Goal: Task Accomplishment & Management: Use online tool/utility

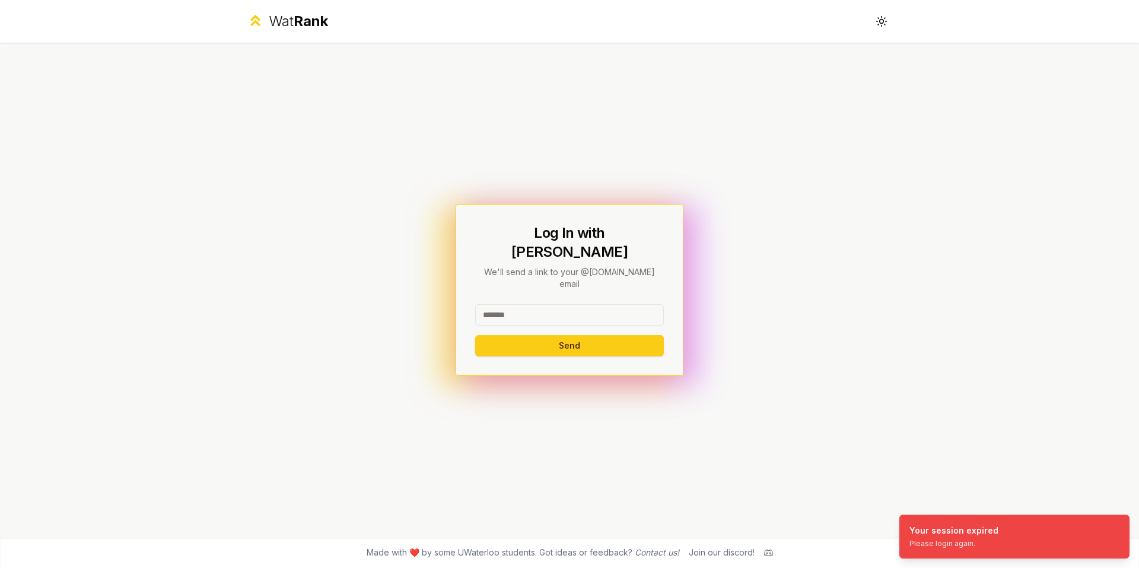
click at [598, 304] on input at bounding box center [569, 314] width 189 height 21
type input "*****"
click at [594, 335] on button "Send" at bounding box center [569, 345] width 189 height 21
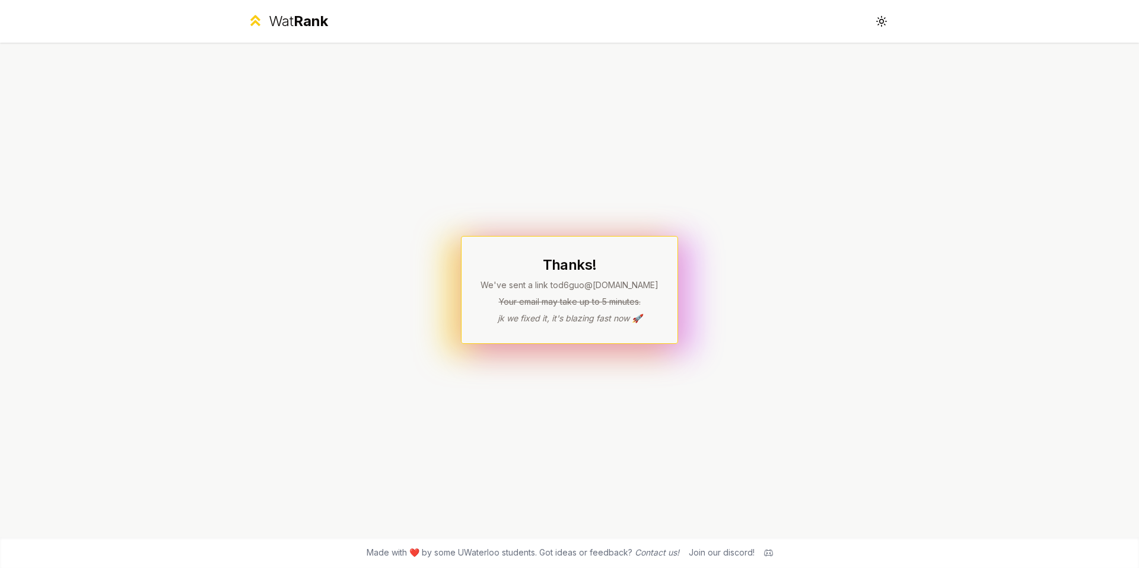
click at [552, 157] on div "Thanks! We've sent a link to d6guo @[DOMAIN_NAME] Your email may take up to 5 m…" at bounding box center [569, 290] width 683 height 495
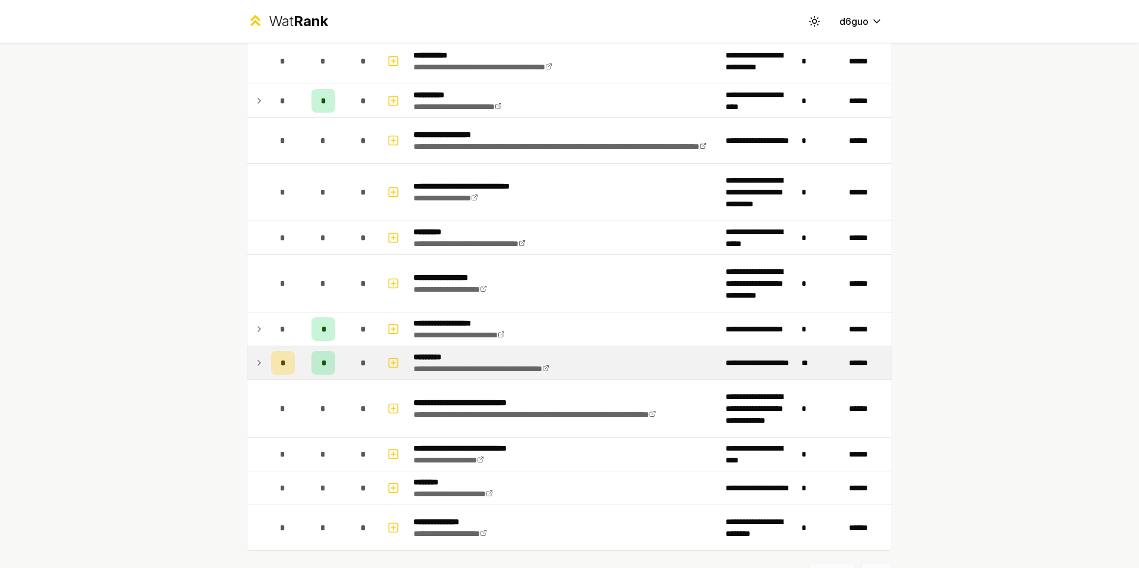
scroll to position [1623, 0]
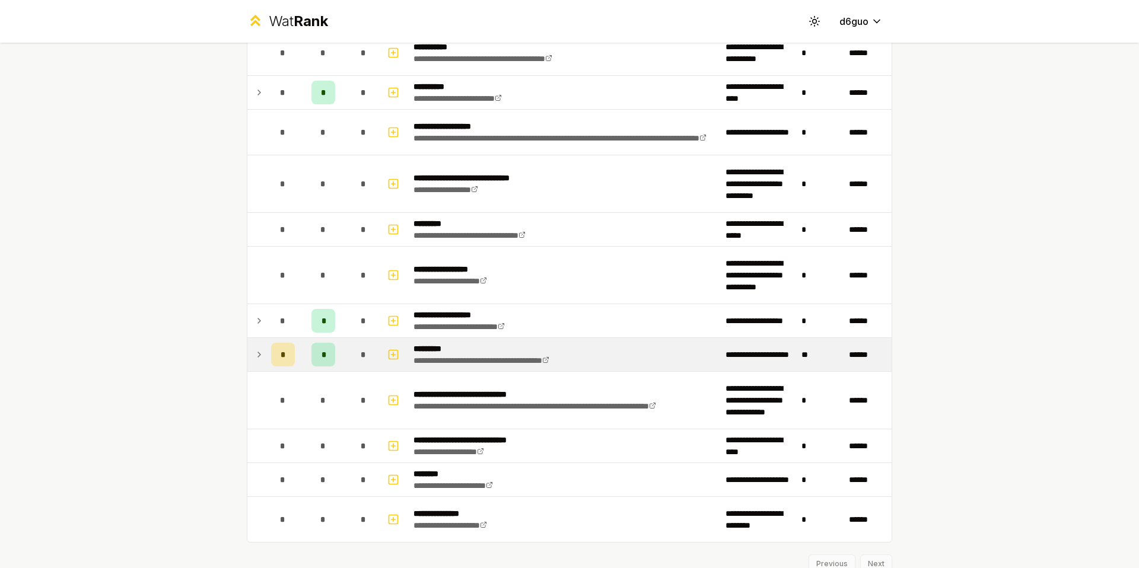
click at [254, 358] on icon at bounding box center [258, 355] width 9 height 14
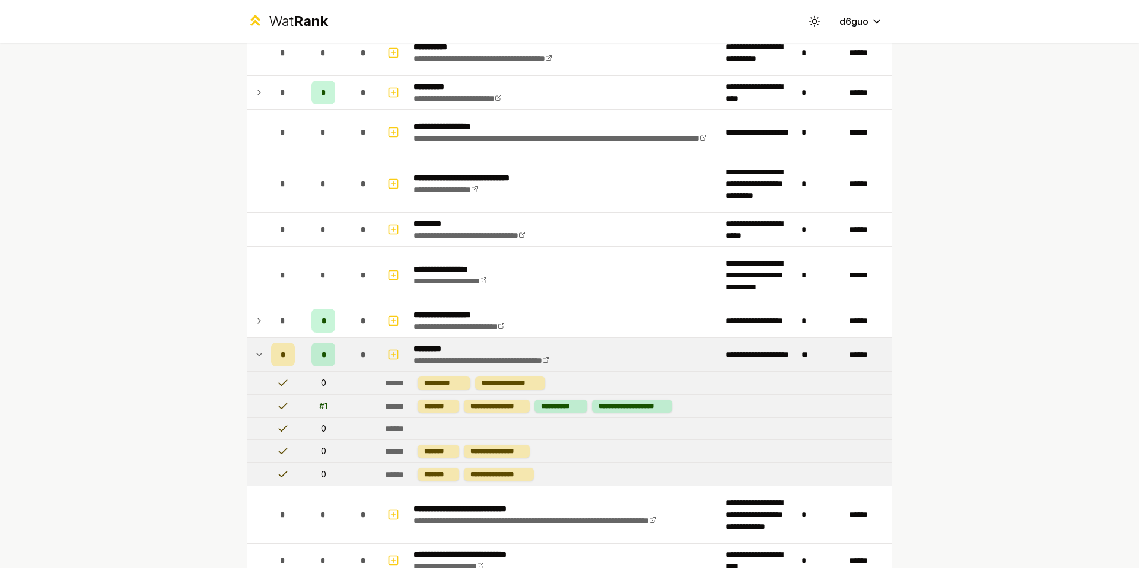
click at [254, 358] on icon at bounding box center [258, 355] width 9 height 14
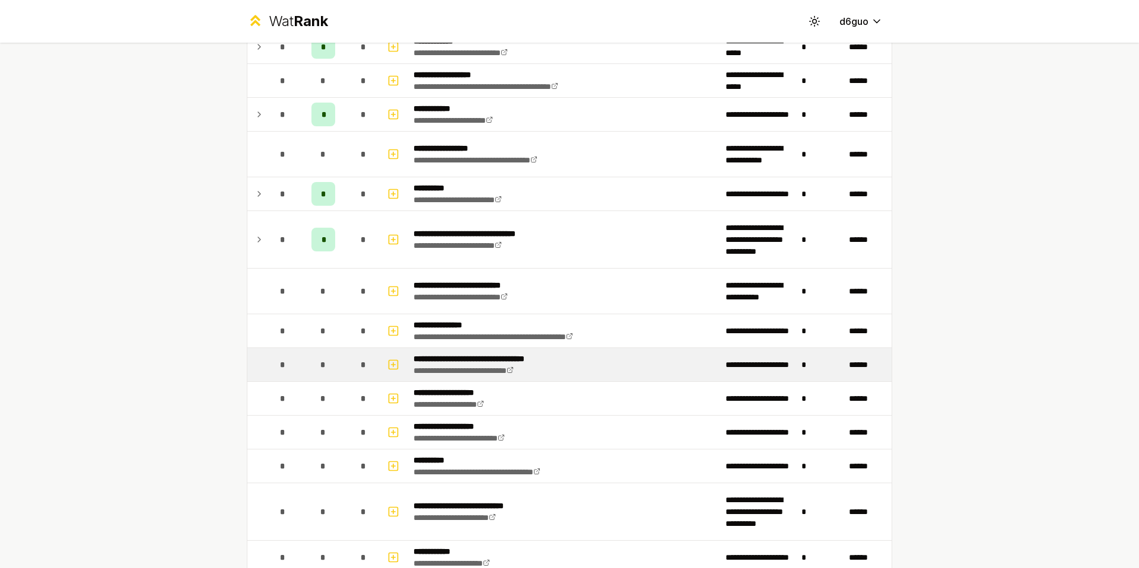
scroll to position [0, 0]
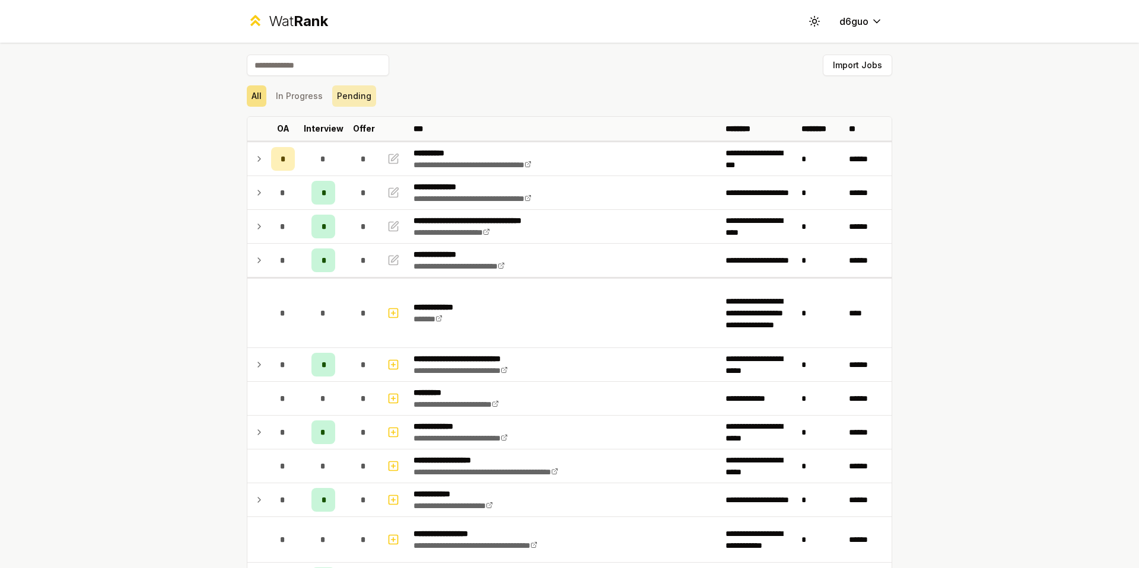
click at [338, 94] on button "Pending" at bounding box center [354, 95] width 44 height 21
